Goal: Task Accomplishment & Management: Use online tool/utility

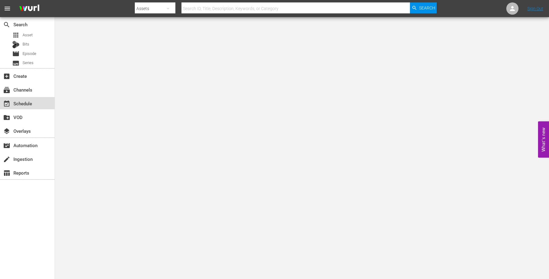
click at [32, 101] on div "event_available Schedule" at bounding box center [17, 102] width 34 height 5
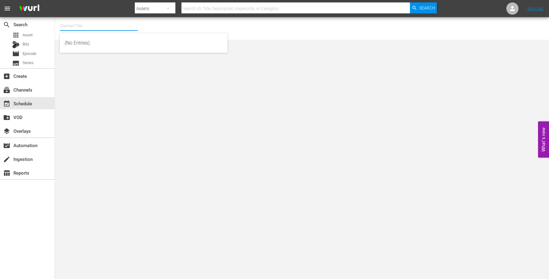
click at [84, 25] on input "text" at bounding box center [99, 26] width 78 height 15
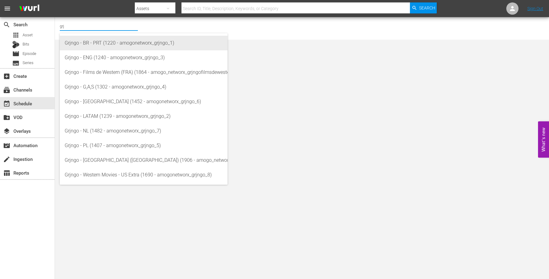
click at [95, 40] on div "Grjngo - BR - PRT (1220 - amogonetworx_grjngo_1)" at bounding box center [144, 43] width 158 height 15
type input "Grjngo - BR - PRT (1220 - amogonetworx_grjngo_1)"
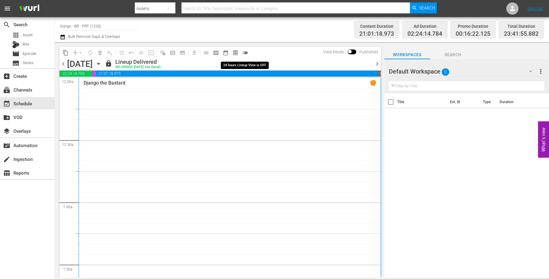
click at [246, 51] on span "toggle_off" at bounding box center [245, 53] width 6 height 6
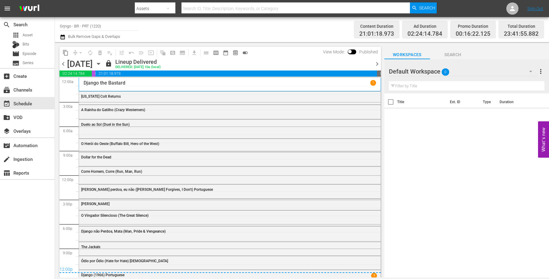
click at [102, 65] on icon "button" at bounding box center [98, 63] width 7 height 7
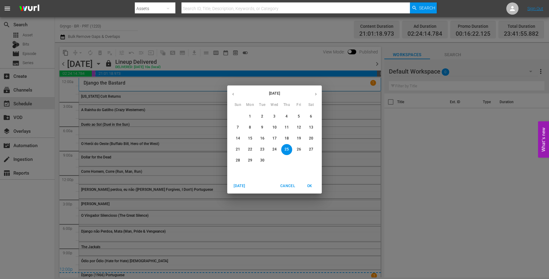
click at [316, 97] on button "button" at bounding box center [316, 94] width 12 height 12
click at [298, 158] on p "31" at bounding box center [299, 160] width 4 height 5
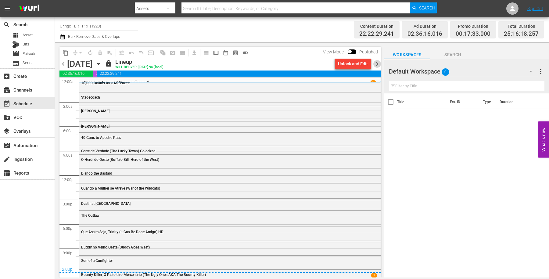
click at [374, 63] on span "chevron_right" at bounding box center [377, 64] width 8 height 8
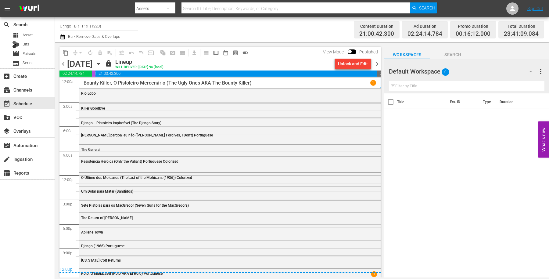
click at [374, 63] on span "chevron_right" at bounding box center [377, 64] width 8 height 8
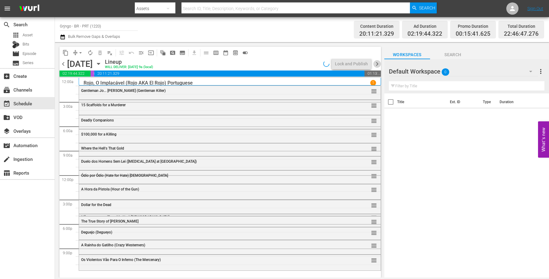
click at [374, 63] on span "chevron_right" at bounding box center [377, 64] width 8 height 8
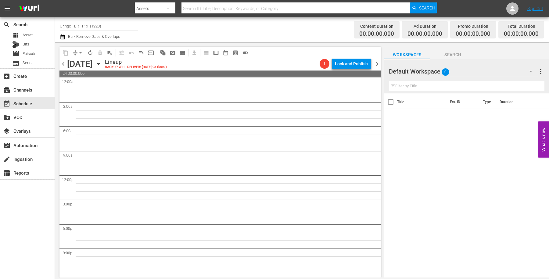
click at [64, 66] on span "chevron_left" at bounding box center [63, 64] width 8 height 8
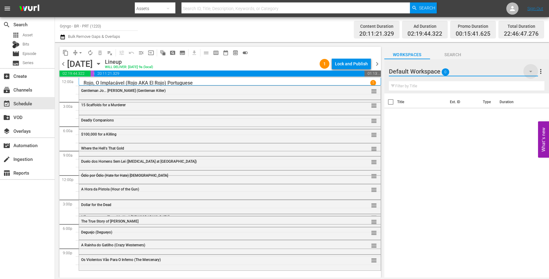
click at [531, 69] on icon "button" at bounding box center [530, 71] width 7 height 7
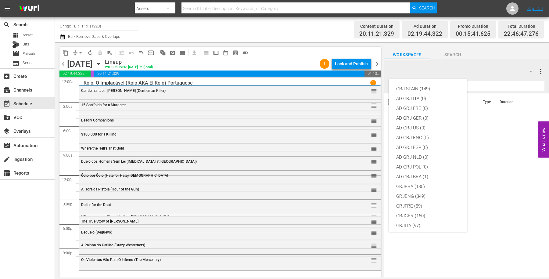
scroll to position [52, 0]
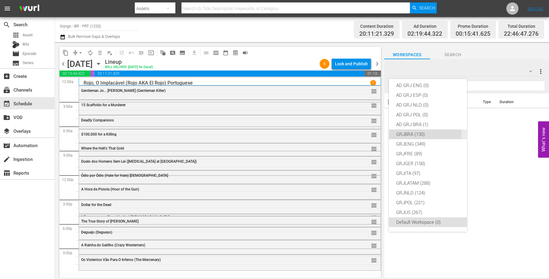
click at [422, 133] on div "GRJBRA (130)" at bounding box center [427, 134] width 63 height 10
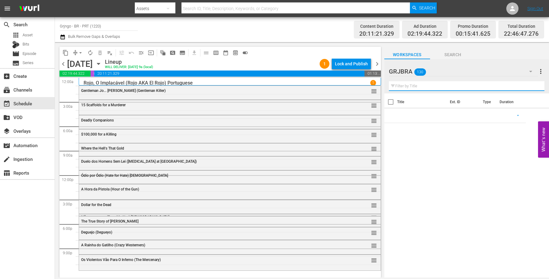
click at [403, 85] on input "text" at bounding box center [467, 86] width 156 height 10
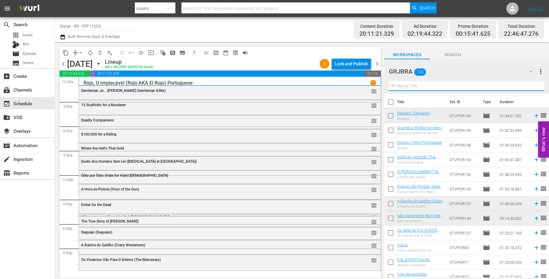
paste input "Django Challenges Sartana"
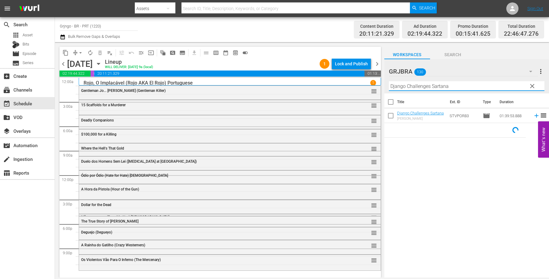
type input "Django Challenges Sartana"
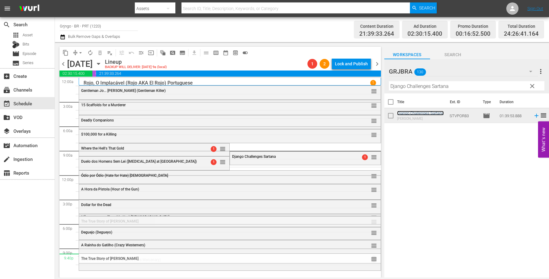
drag, startPoint x: 367, startPoint y: 220, endPoint x: 356, endPoint y: 253, distance: 34.8
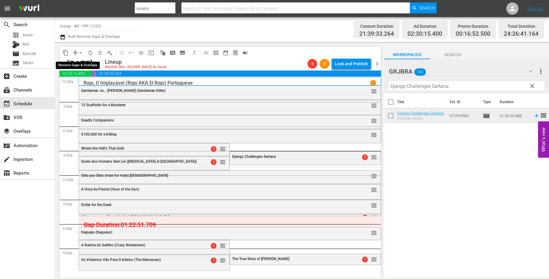
click at [80, 52] on span "arrow_drop_down" at bounding box center [80, 53] width 6 height 6
click at [83, 85] on li "Align to End of Previous Day" at bounding box center [81, 85] width 64 height 10
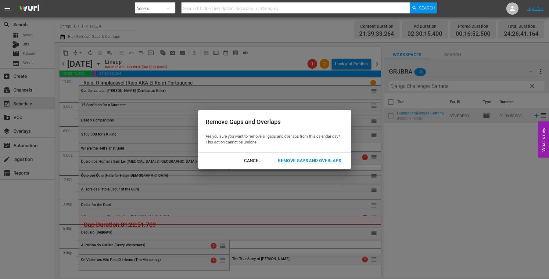
click at [320, 157] on div "Remove Gaps and Overlaps" at bounding box center [309, 161] width 73 height 8
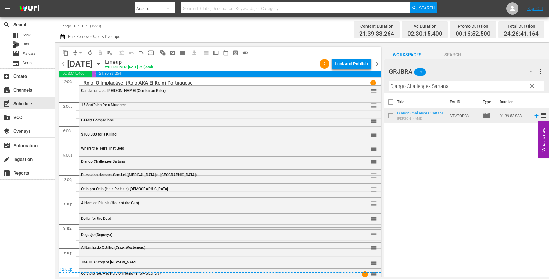
click at [85, 228] on span "Não me enterre (Bury Me Not) [DEMOGRAPHIC_DATA]" at bounding box center [125, 230] width 88 height 4
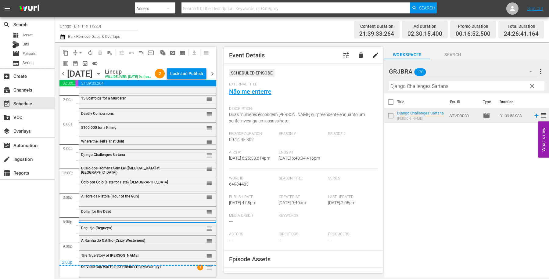
scroll to position [27, 0]
click at [122, 242] on span "A Rainha do Gatilho (Crazy Westerners)" at bounding box center [113, 240] width 64 height 4
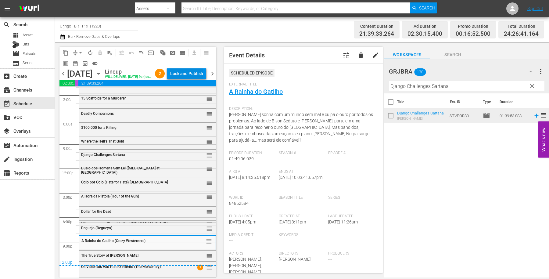
click at [181, 74] on div "Lock and Publish" at bounding box center [186, 73] width 33 height 11
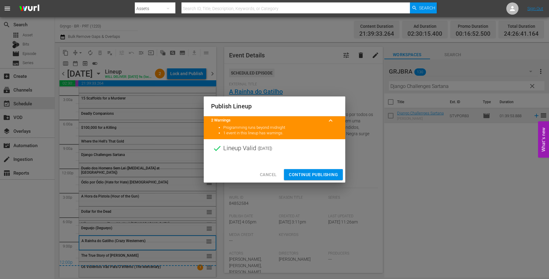
click at [304, 173] on span "Continue Publishing" at bounding box center [313, 175] width 49 height 8
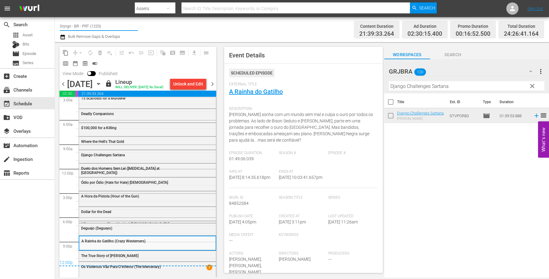
drag, startPoint x: 109, startPoint y: 24, endPoint x: 61, endPoint y: 22, distance: 48.2
click at [61, 22] on input "Grjngo - BR - PRT (1220)" at bounding box center [99, 26] width 78 height 15
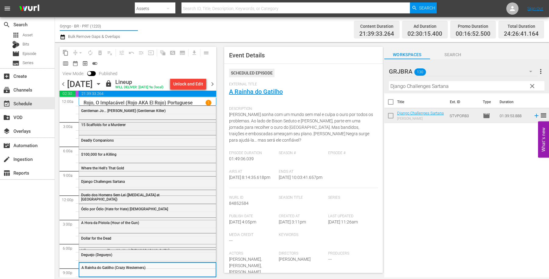
scroll to position [0, 0]
click at [124, 24] on input "Grjngo - BR - PRT (1220)" at bounding box center [99, 26] width 78 height 15
drag, startPoint x: 120, startPoint y: 26, endPoint x: 59, endPoint y: 24, distance: 60.4
click at [59, 24] on div "Channel Title Grjngo - BR - PRT (1220) Bulk Remove Gaps & Overlaps Content Dura…" at bounding box center [302, 29] width 494 height 25
click at [10, 234] on div "search Search apps Asset Bits movie Episode subtitles Series add_box Create sub…" at bounding box center [27, 156] width 55 height 279
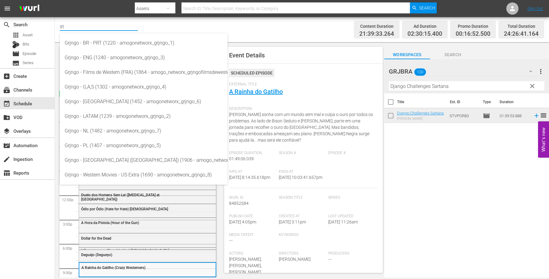
click at [83, 27] on input "grj" at bounding box center [99, 26] width 78 height 15
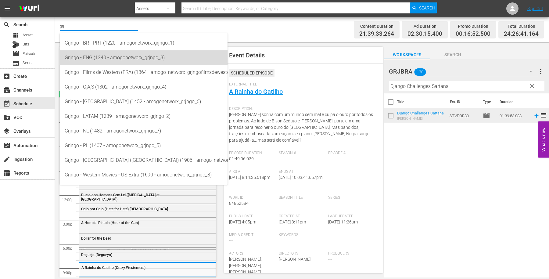
click at [87, 62] on div "Grjngo - ENG (1240 - amogonetworx_grjngo_3)" at bounding box center [144, 57] width 158 height 15
type input "Grjngo - ENG (1240 - amogonetworx_grjngo_3)"
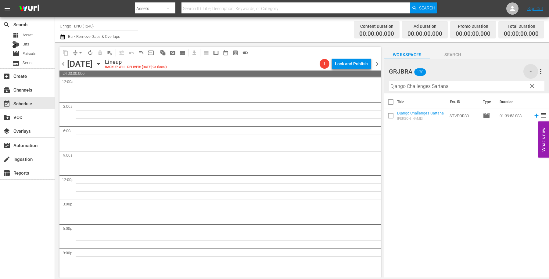
click at [531, 70] on icon "button" at bounding box center [530, 71] width 7 height 7
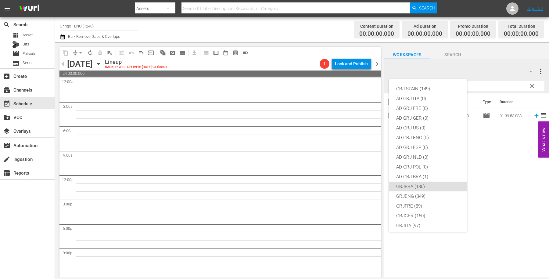
scroll to position [52, 0]
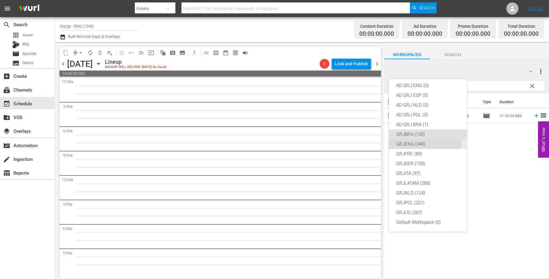
click at [425, 144] on div "GRJENG (349)" at bounding box center [427, 144] width 63 height 10
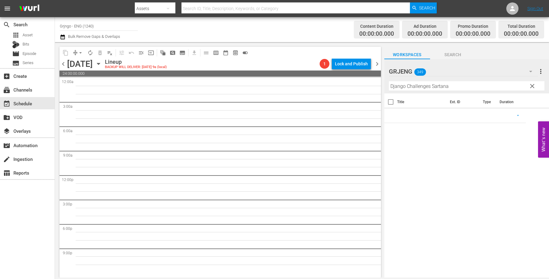
click at [531, 84] on span "clear" at bounding box center [531, 85] width 7 height 7
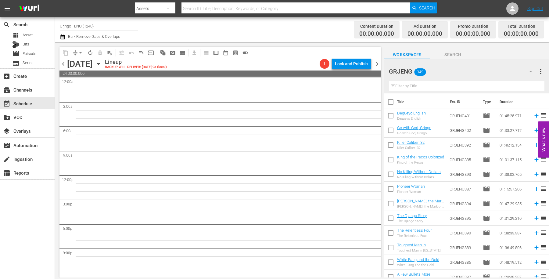
click at [102, 64] on icon "button" at bounding box center [98, 63] width 7 height 7
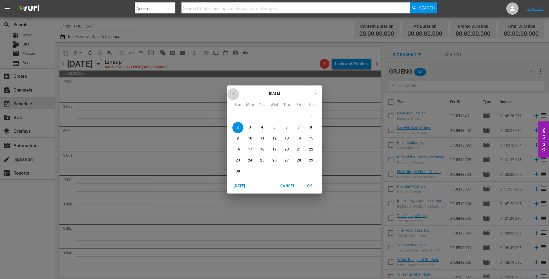
click at [232, 92] on icon "button" at bounding box center [233, 94] width 5 height 5
drag, startPoint x: 247, startPoint y: 159, endPoint x: 169, endPoint y: 176, distance: 80.5
click at [247, 159] on span "27" at bounding box center [250, 160] width 11 height 5
